Goal: Entertainment & Leisure: Consume media (video, audio)

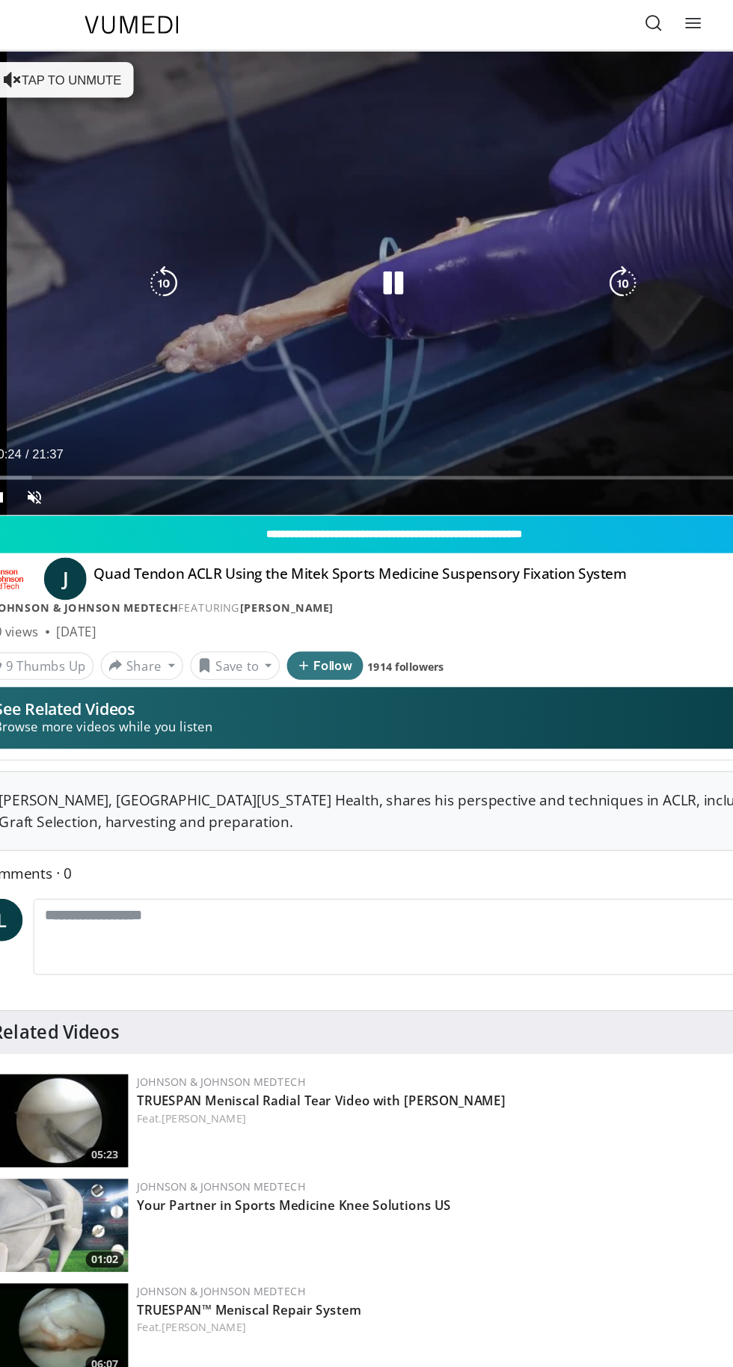
click at [153, 386] on div "Current Time 0:24 / Duration 21:37" at bounding box center [367, 382] width 696 height 13
click at [100, 415] on div "Current Time 0:26 / Duration 21:37 Pause Skip Backward Skip Forward Unmute Load…" at bounding box center [367, 420] width 696 height 30
click at [127, 393] on div "Loaded : 6.87% 00:26" at bounding box center [367, 397] width 696 height 14
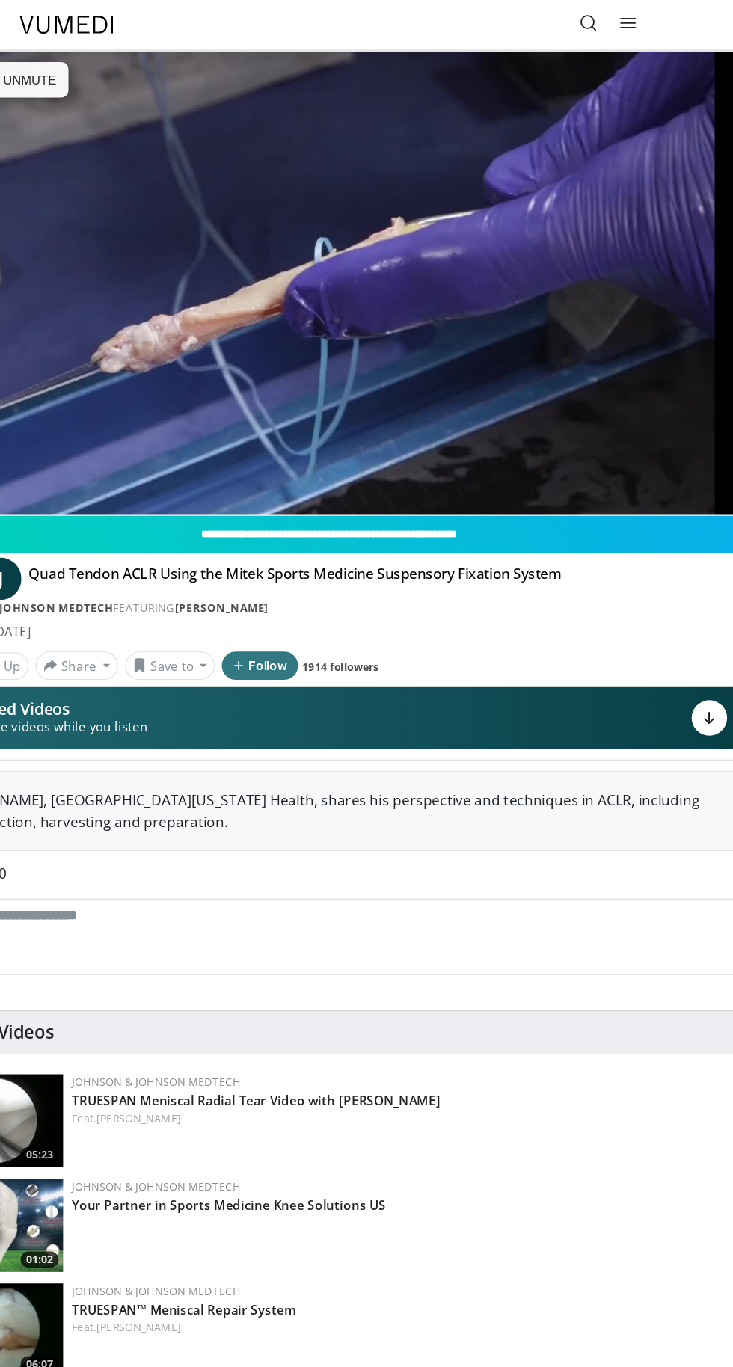
click at [215, 359] on div "10 seconds Tap to unmute" at bounding box center [367, 238] width 696 height 391
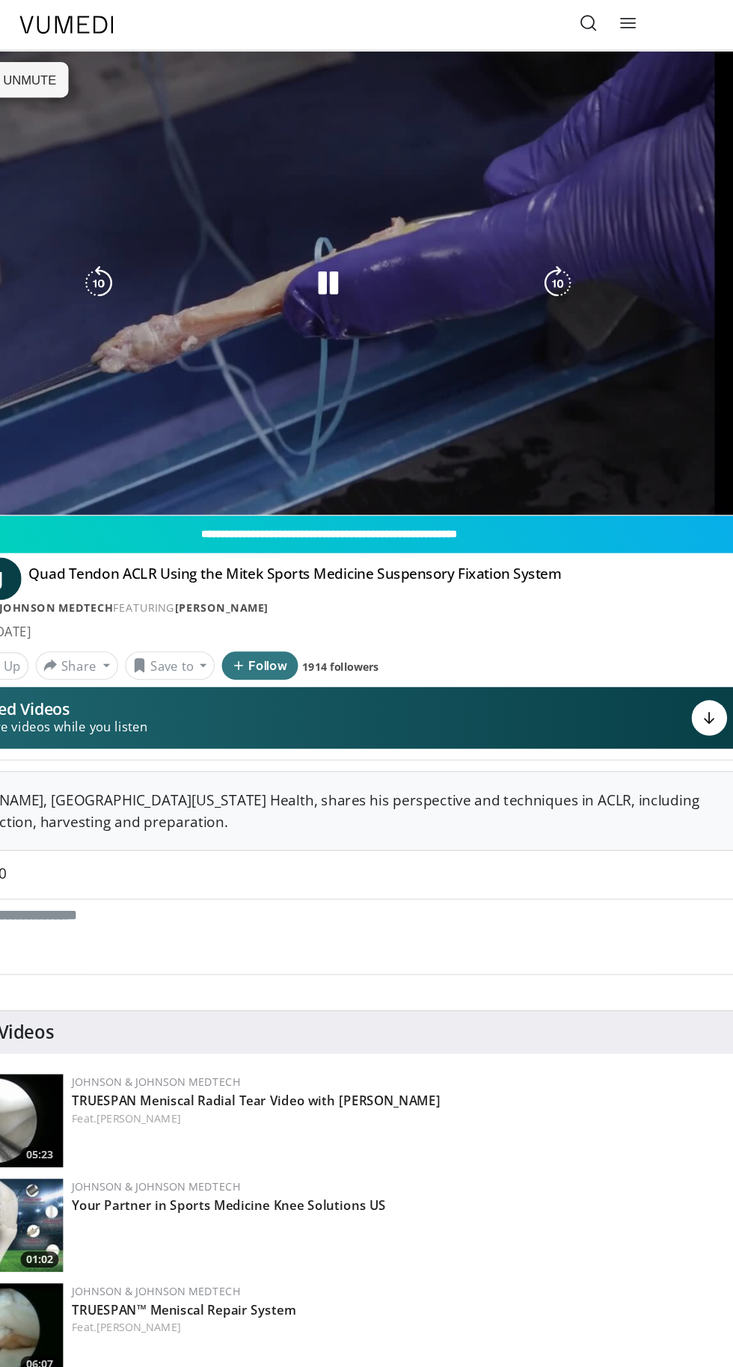
click at [386, 260] on div "10 seconds Tap to unmute" at bounding box center [367, 238] width 696 height 391
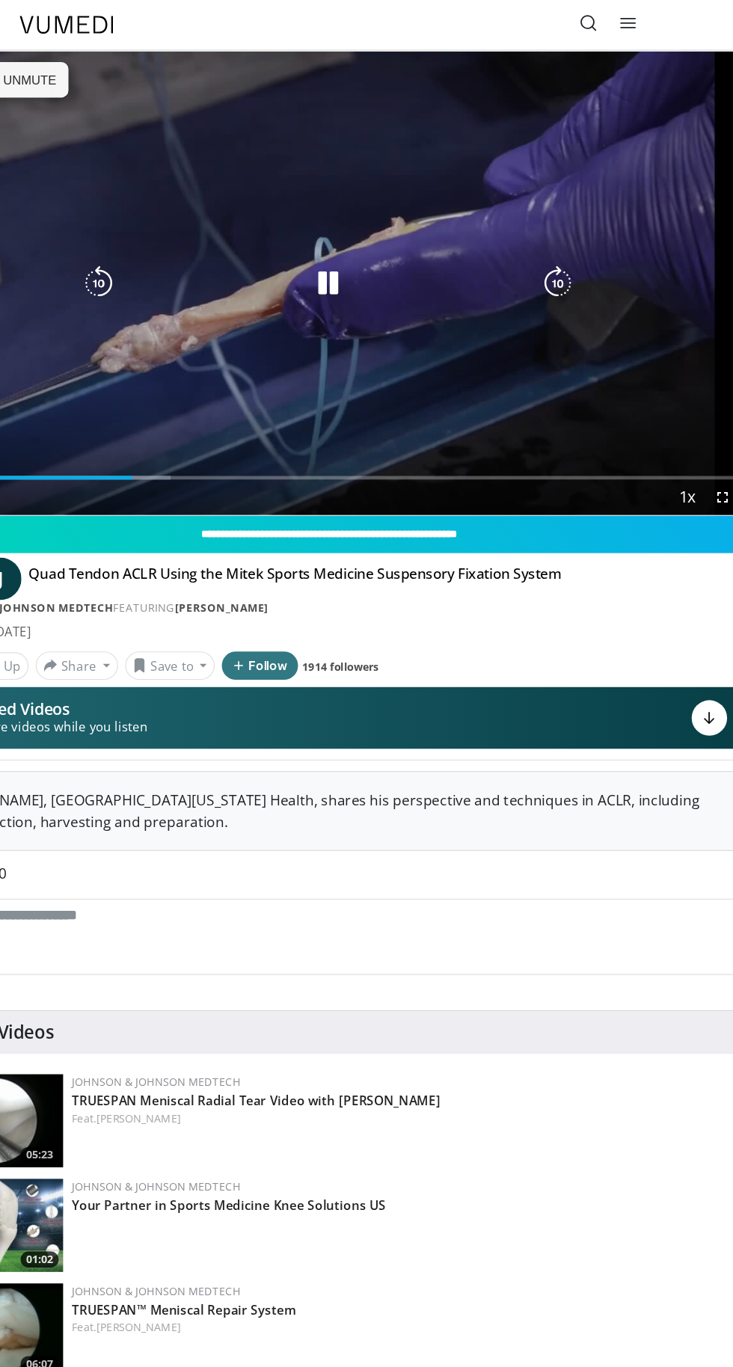
click at [375, 233] on icon "Video Player" at bounding box center [367, 239] width 30 height 30
click at [349, 209] on div "10 seconds Tap to unmute" at bounding box center [367, 238] width 696 height 391
click at [363, 252] on icon "Video Player" at bounding box center [367, 239] width 30 height 30
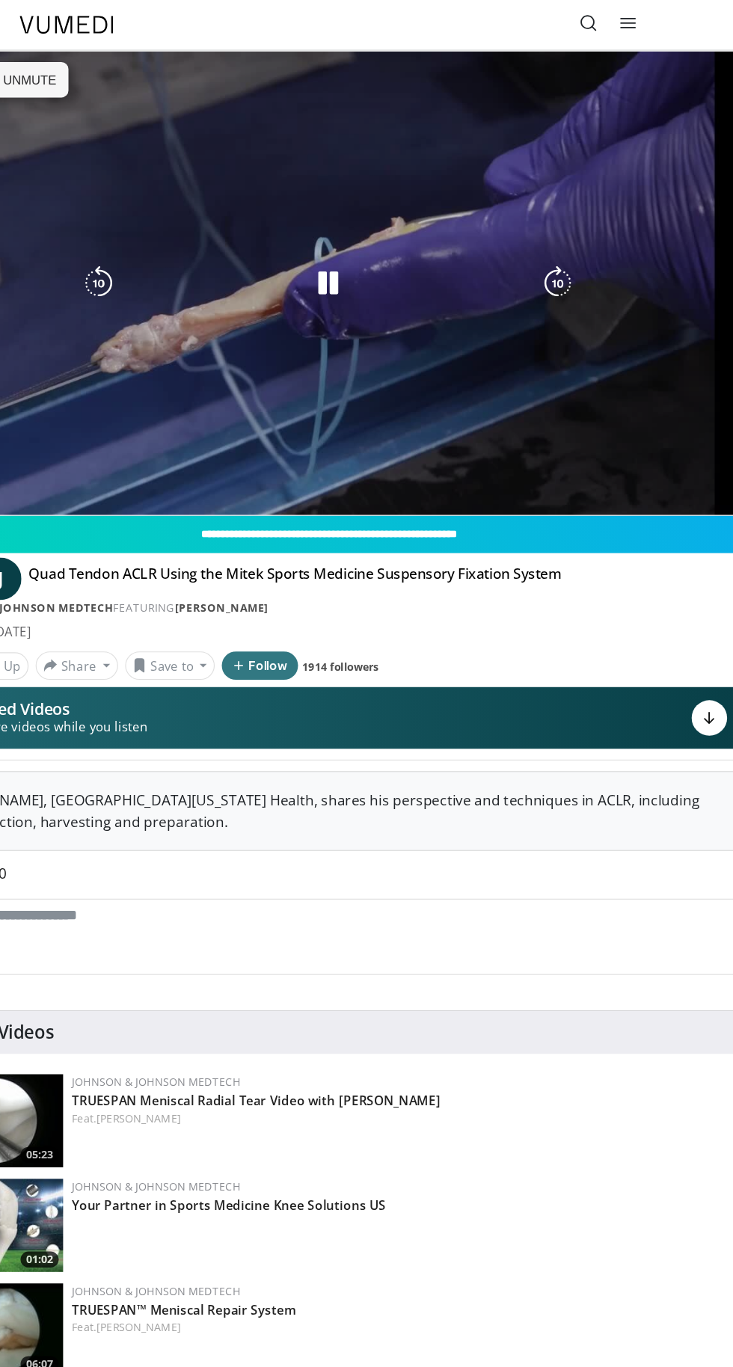
click at [338, 349] on div "10 seconds Tap to unmute" at bounding box center [367, 238] width 696 height 391
